Goal: Information Seeking & Learning: Learn about a topic

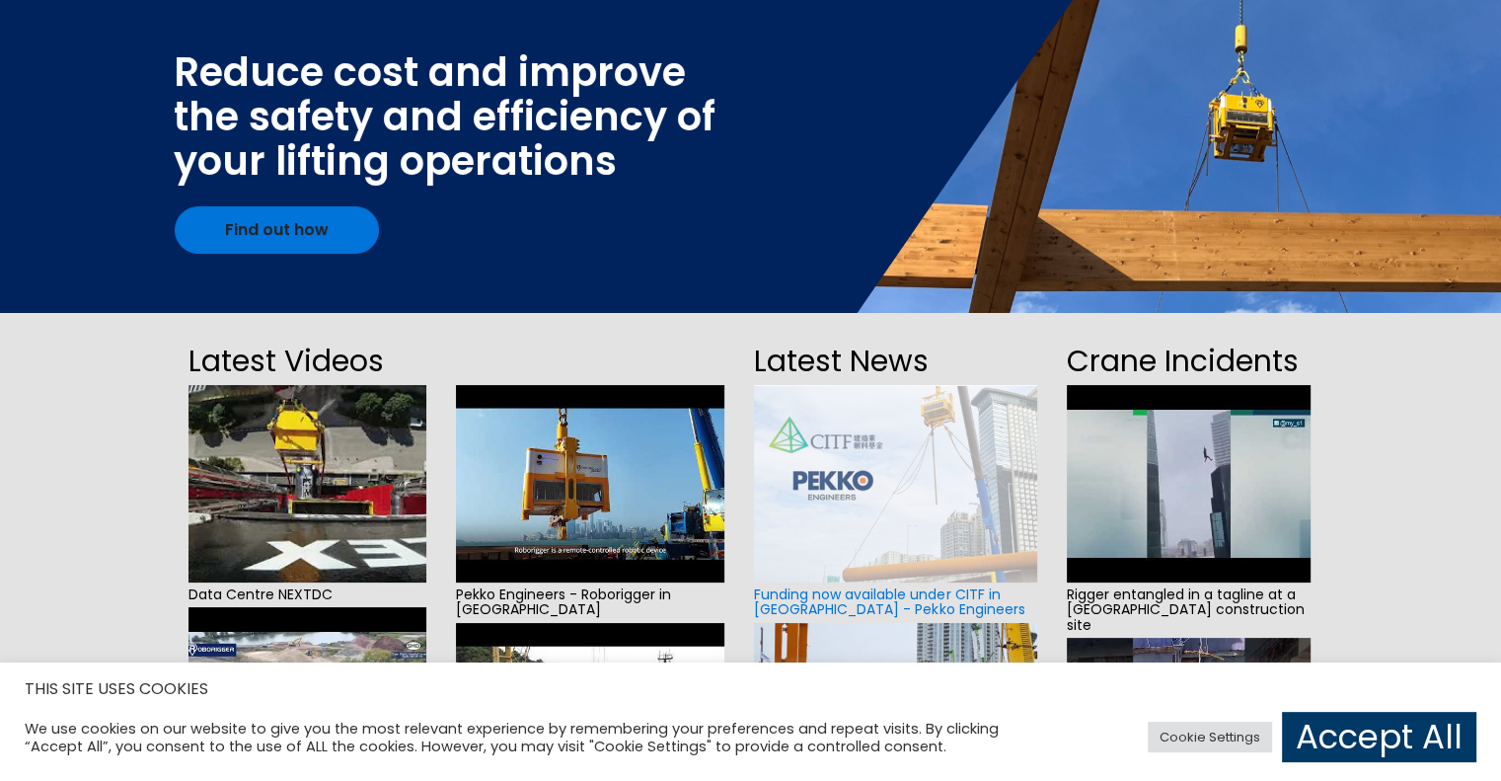
scroll to position [296, 0]
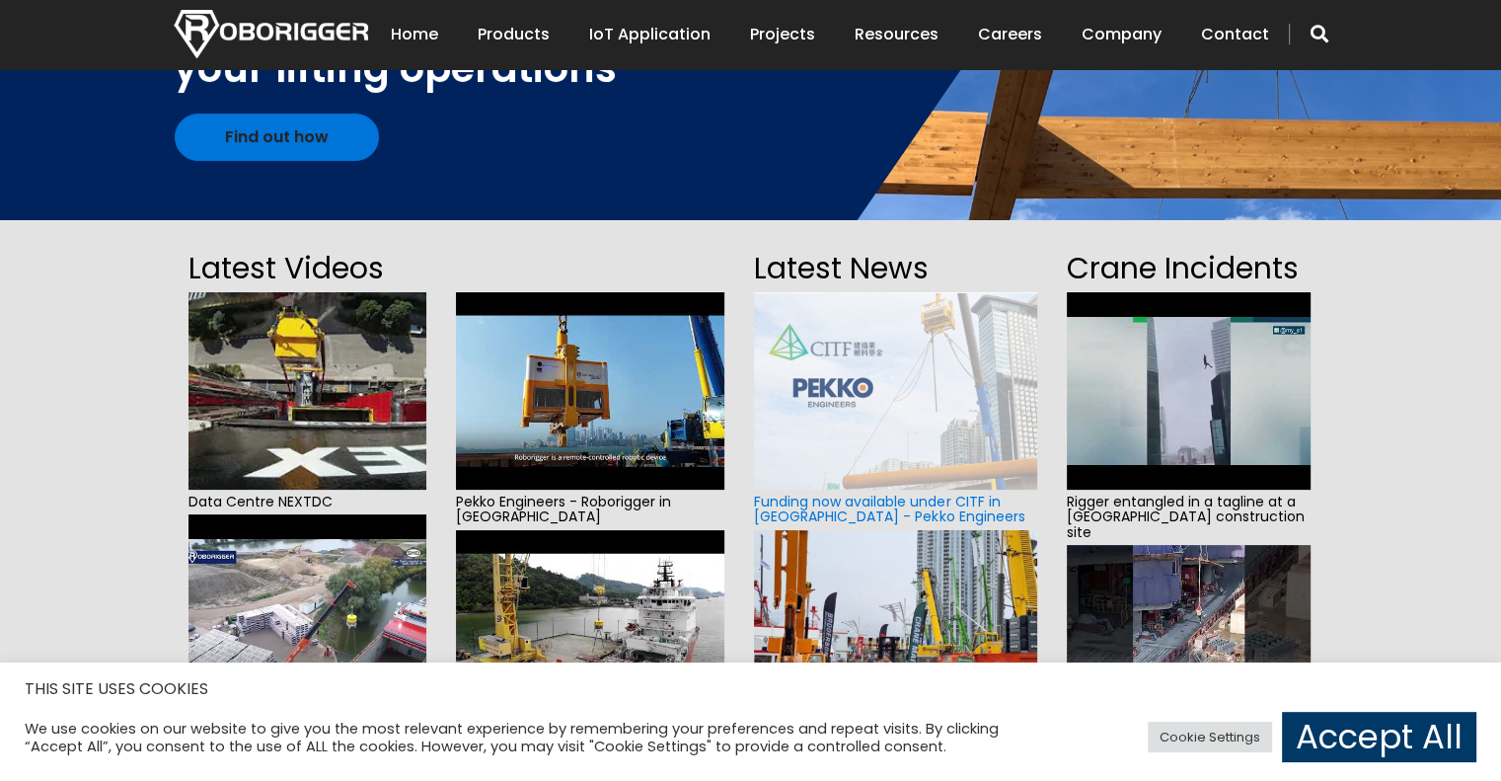
click at [54, 310] on section "Latest Videos Data Centre NEXTDC Wharf to vessel transfer transhipment Installa…" at bounding box center [750, 663] width 1501 height 886
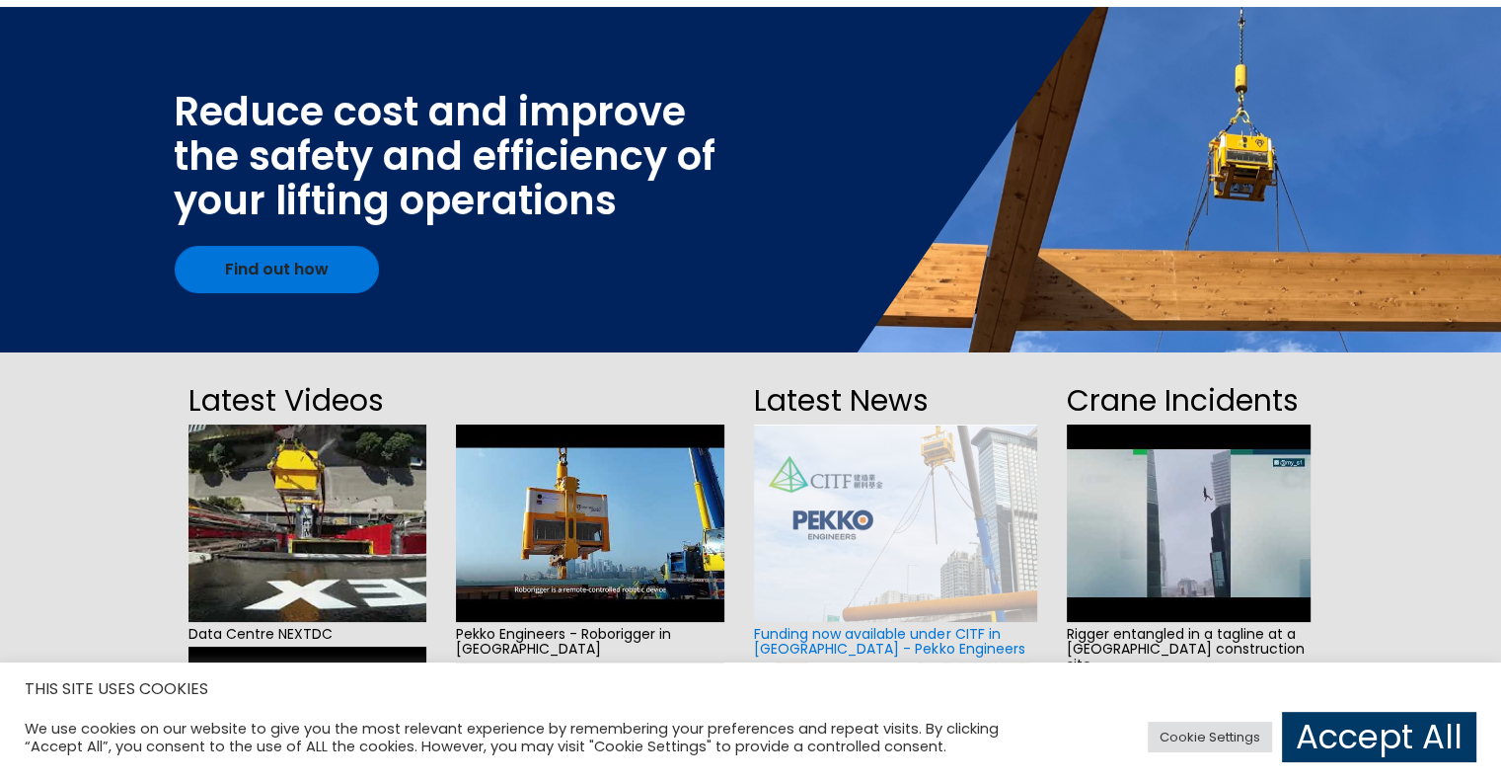
scroll to position [0, 0]
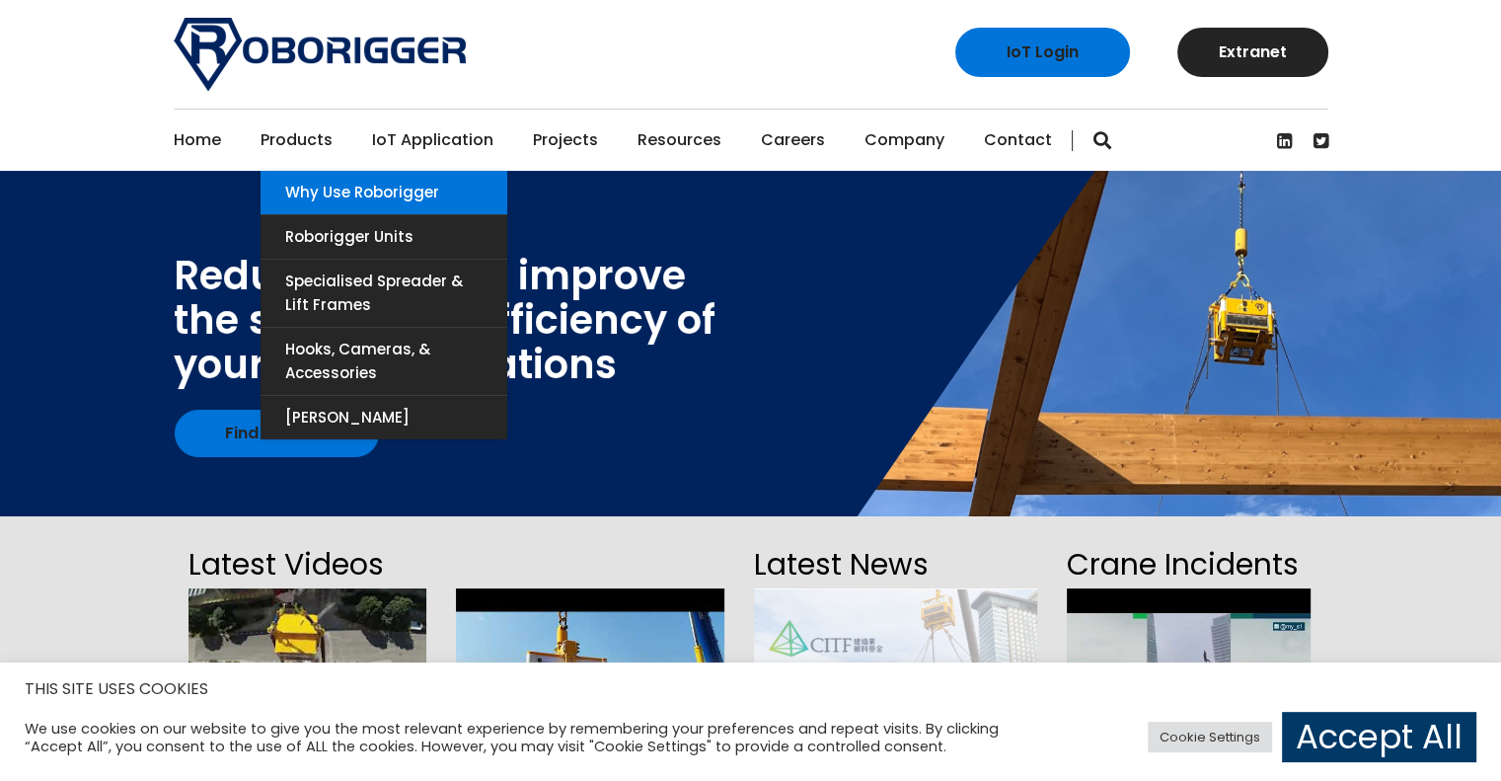
click at [358, 191] on link "Why use Roborigger" at bounding box center [384, 192] width 247 height 43
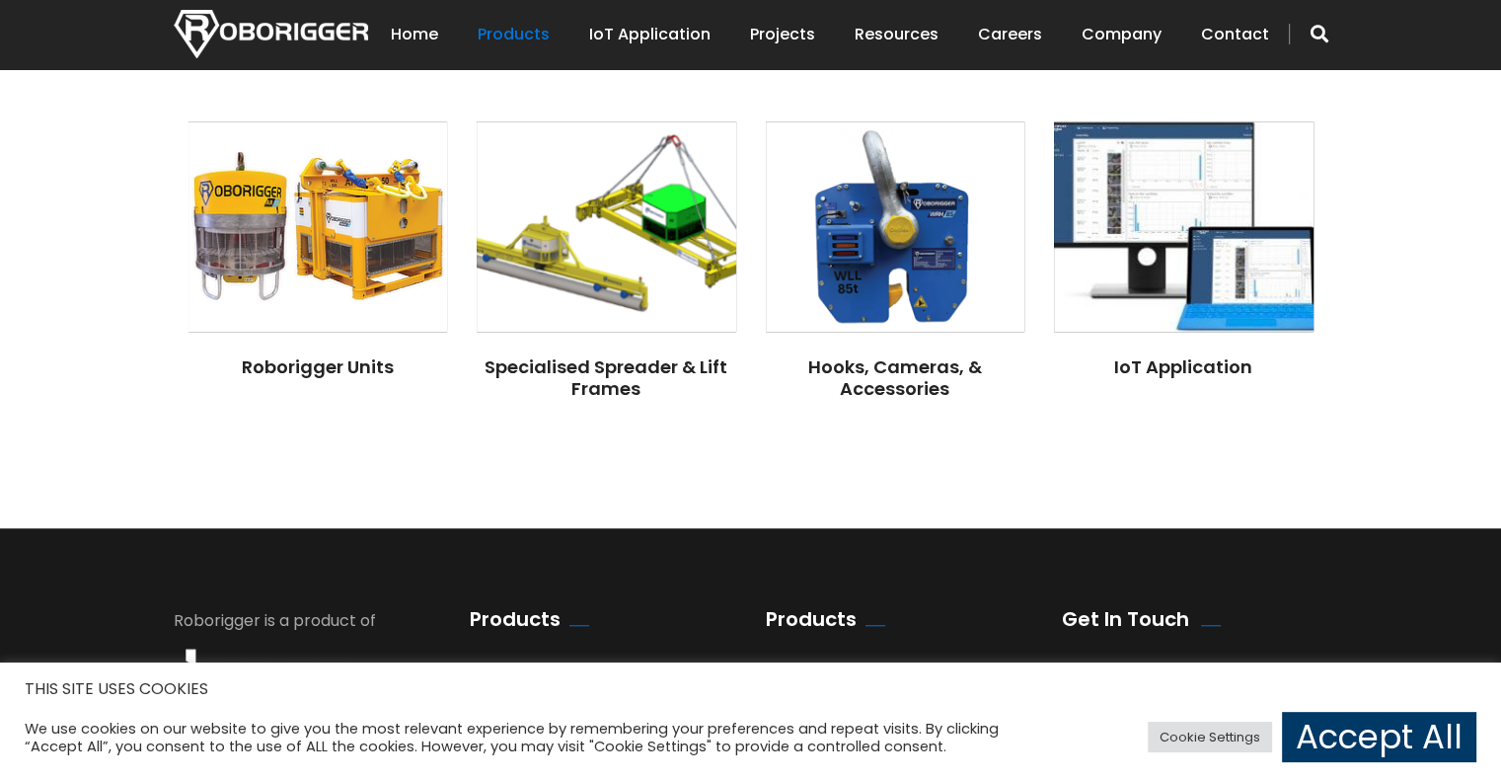
scroll to position [1640, 0]
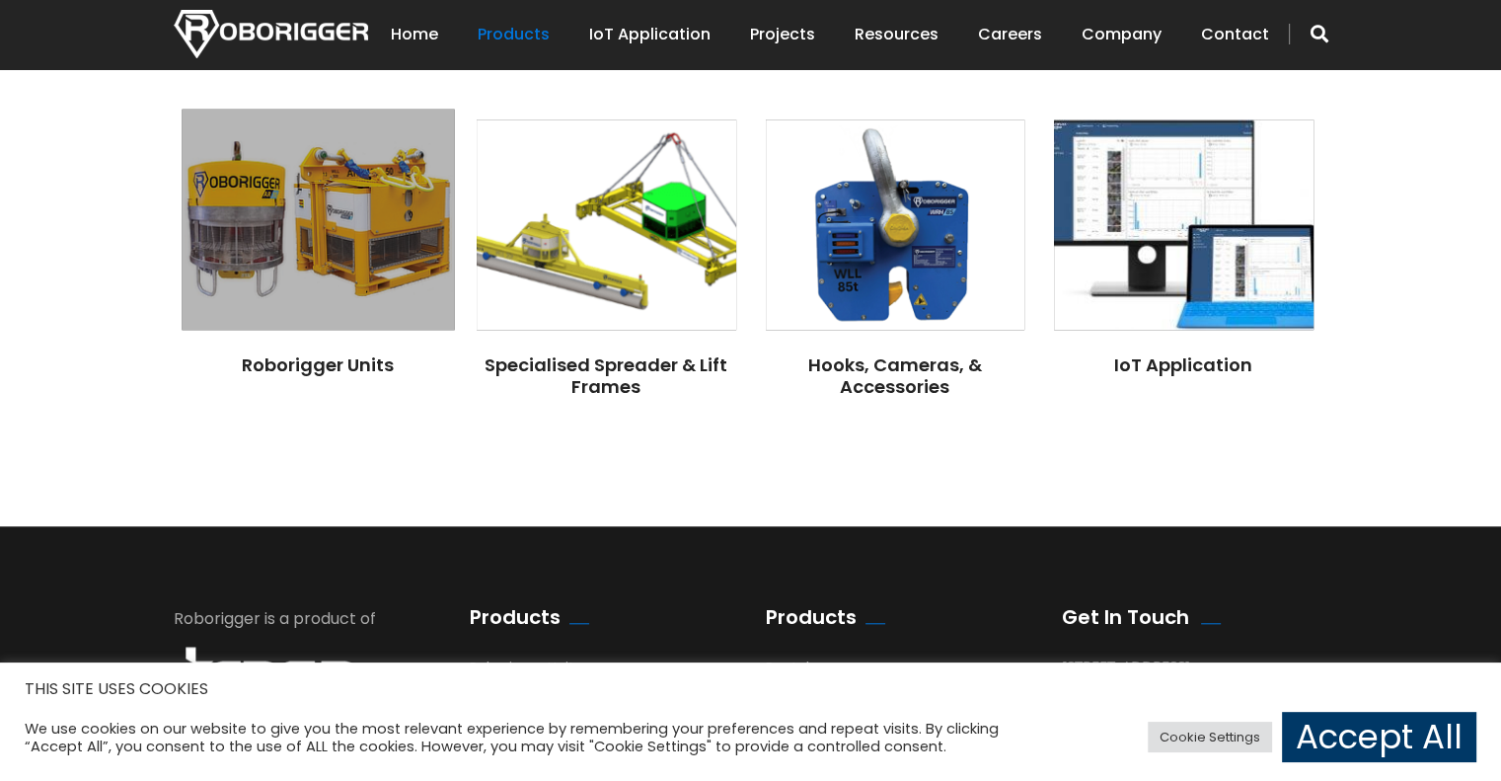
click at [341, 240] on img at bounding box center [318, 220] width 272 height 221
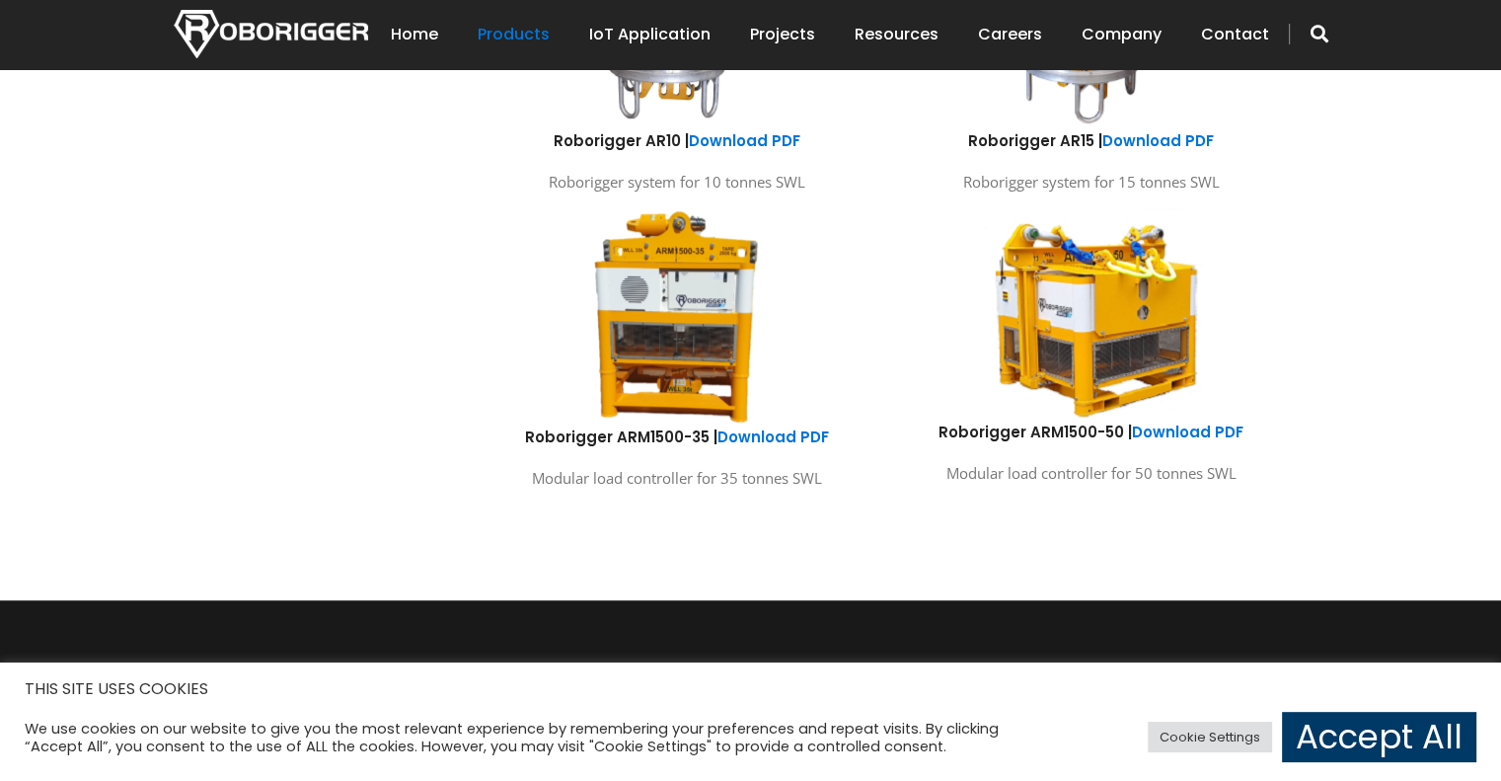
scroll to position [1249, 0]
